Goal: Download file/media

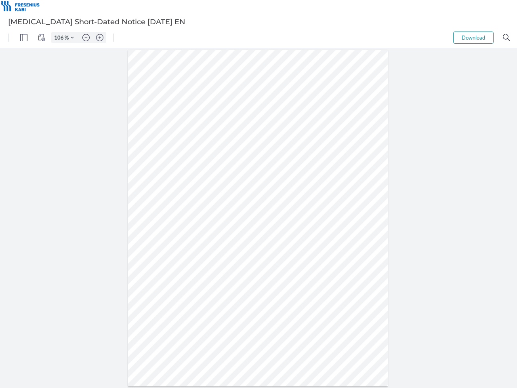
click at [24, 38] on img "Panel" at bounding box center [23, 37] width 7 height 7
click at [42, 38] on img "View Controls" at bounding box center [41, 37] width 7 height 7
click at [60, 38] on input "106" at bounding box center [58, 37] width 13 height 7
click at [72, 38] on img "Zoom Controls" at bounding box center [72, 37] width 3 height 3
click at [86, 38] on img "Zoom out" at bounding box center [85, 37] width 7 height 7
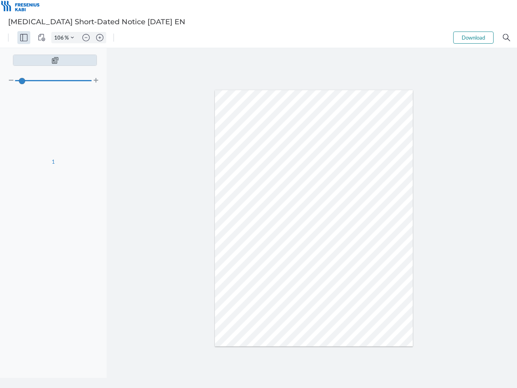
click at [100, 38] on img "Zoom in" at bounding box center [99, 37] width 7 height 7
type input "106"
click at [473, 38] on button "Download" at bounding box center [473, 37] width 40 height 12
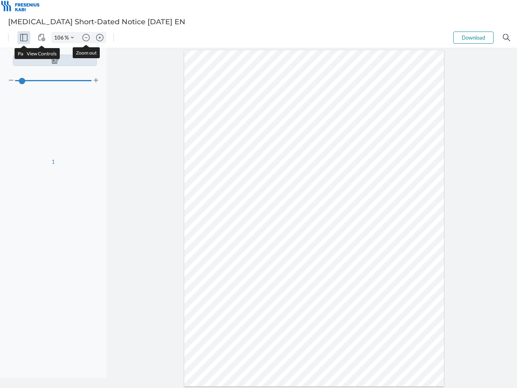
click at [506, 38] on img "Search" at bounding box center [506, 37] width 7 height 7
